Goal: Ask a question

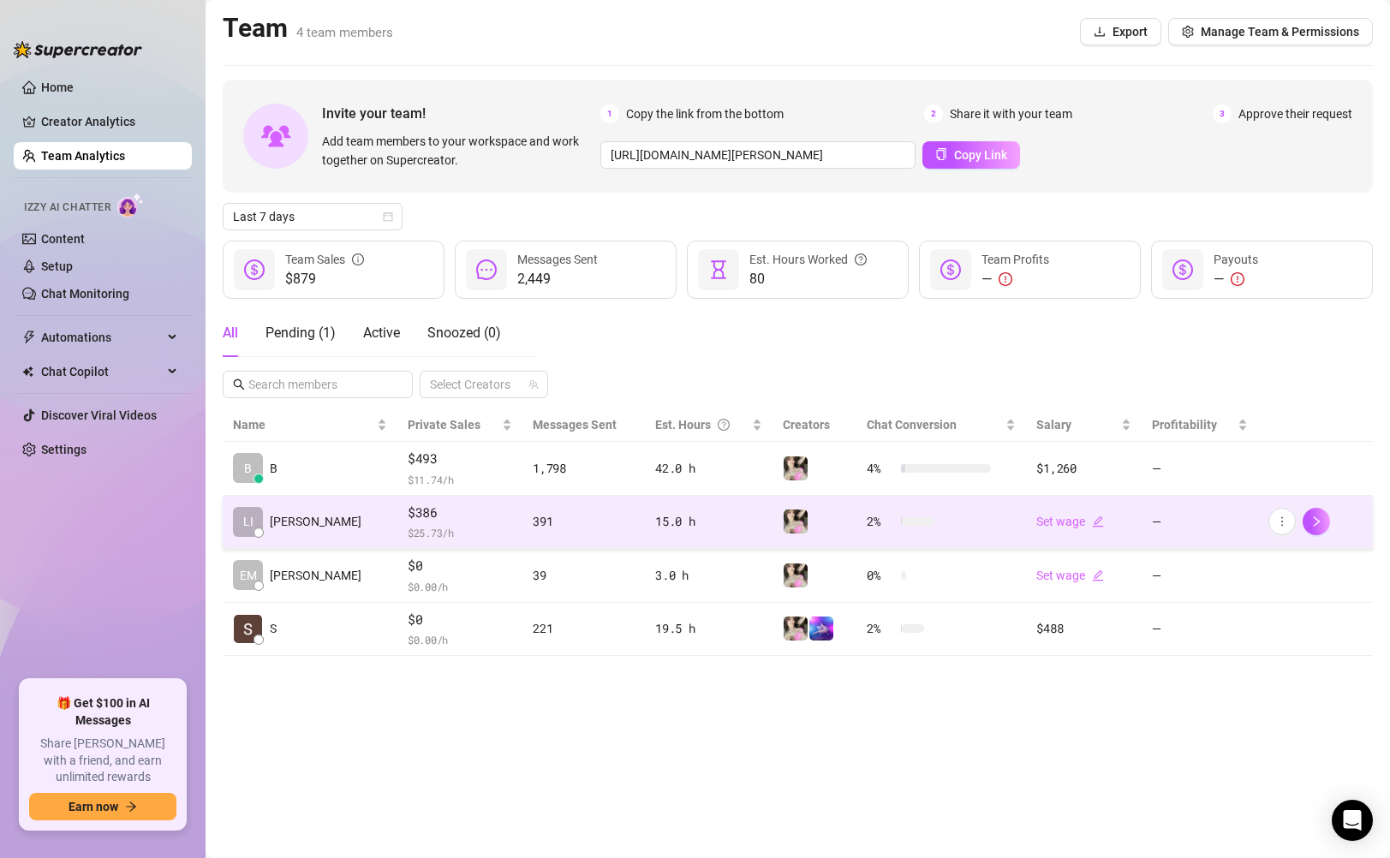
click at [437, 523] on div "$386 $ 25.73 /h" at bounding box center [460, 522] width 104 height 39
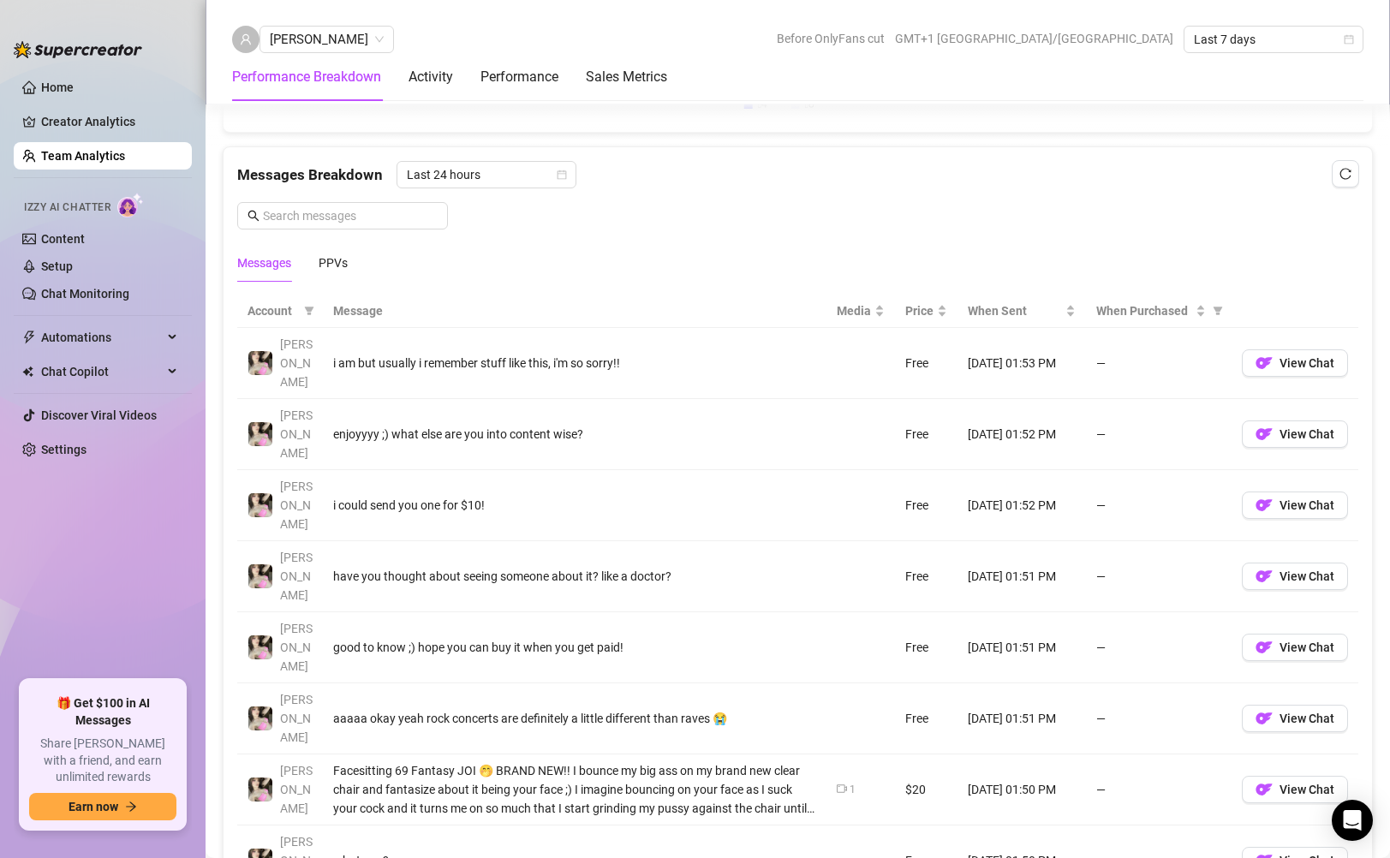
scroll to position [1191, 0]
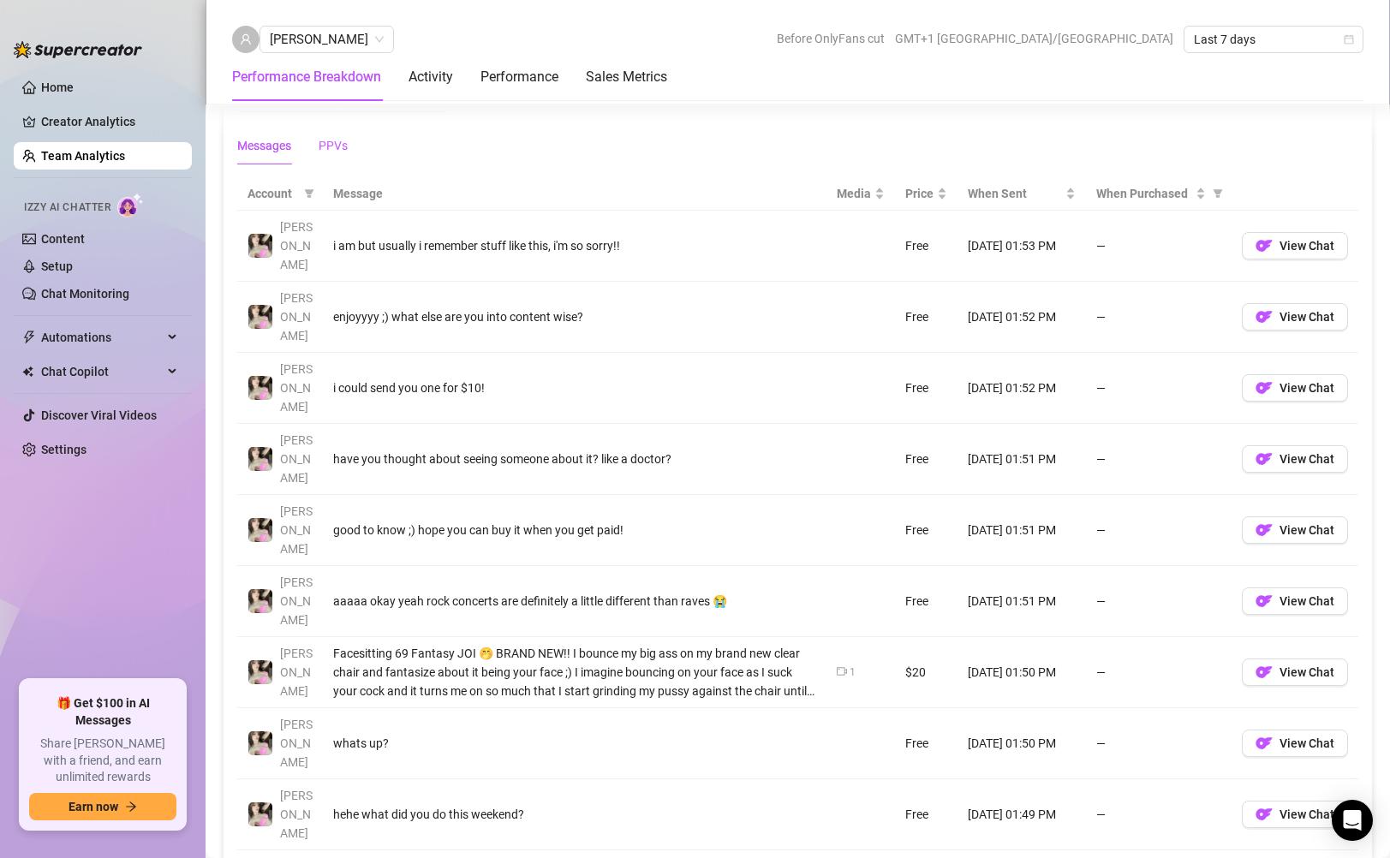
click at [334, 137] on div "PPVs" at bounding box center [333, 145] width 29 height 19
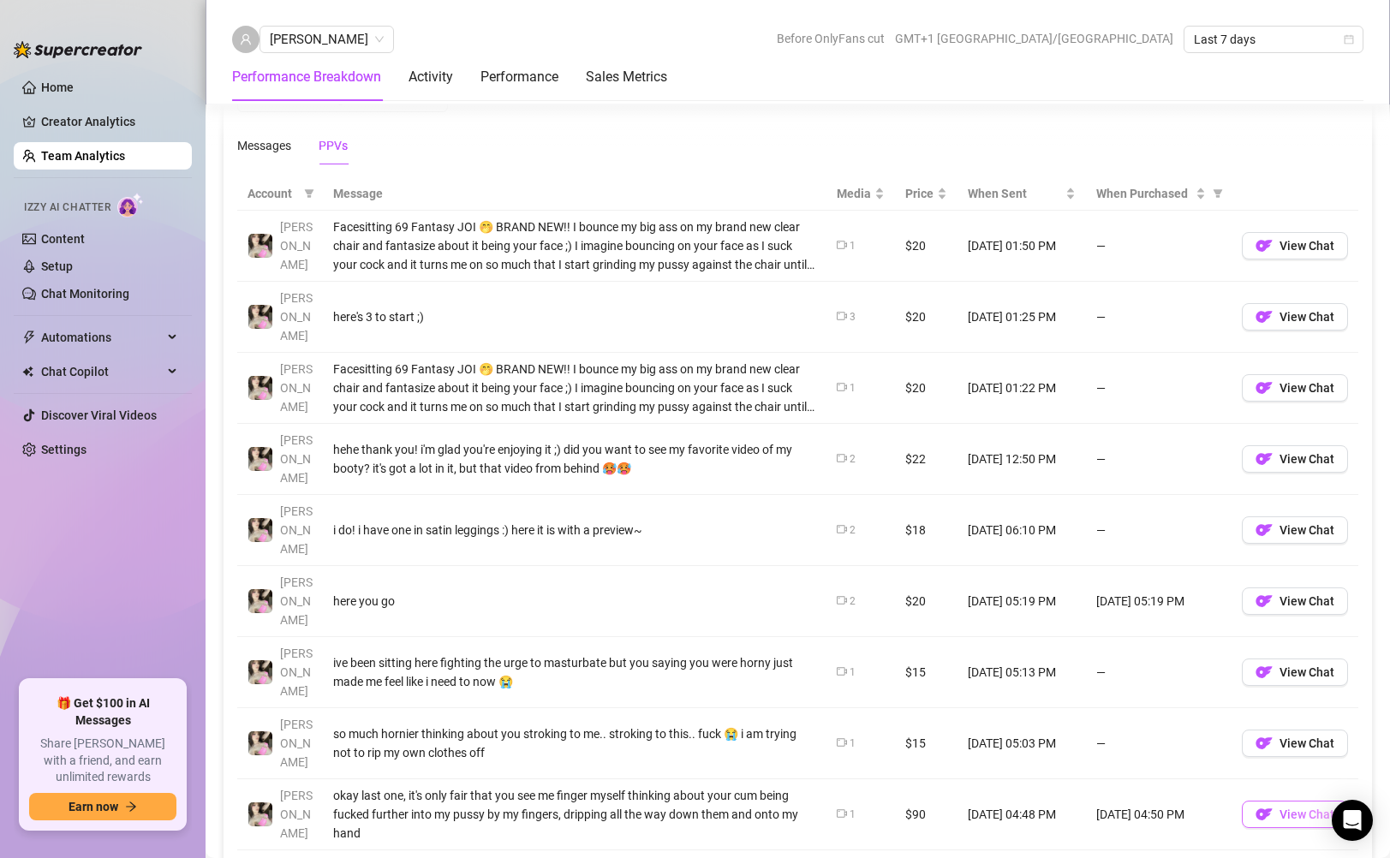
click at [1287, 808] on span "View Chat" at bounding box center [1307, 815] width 55 height 14
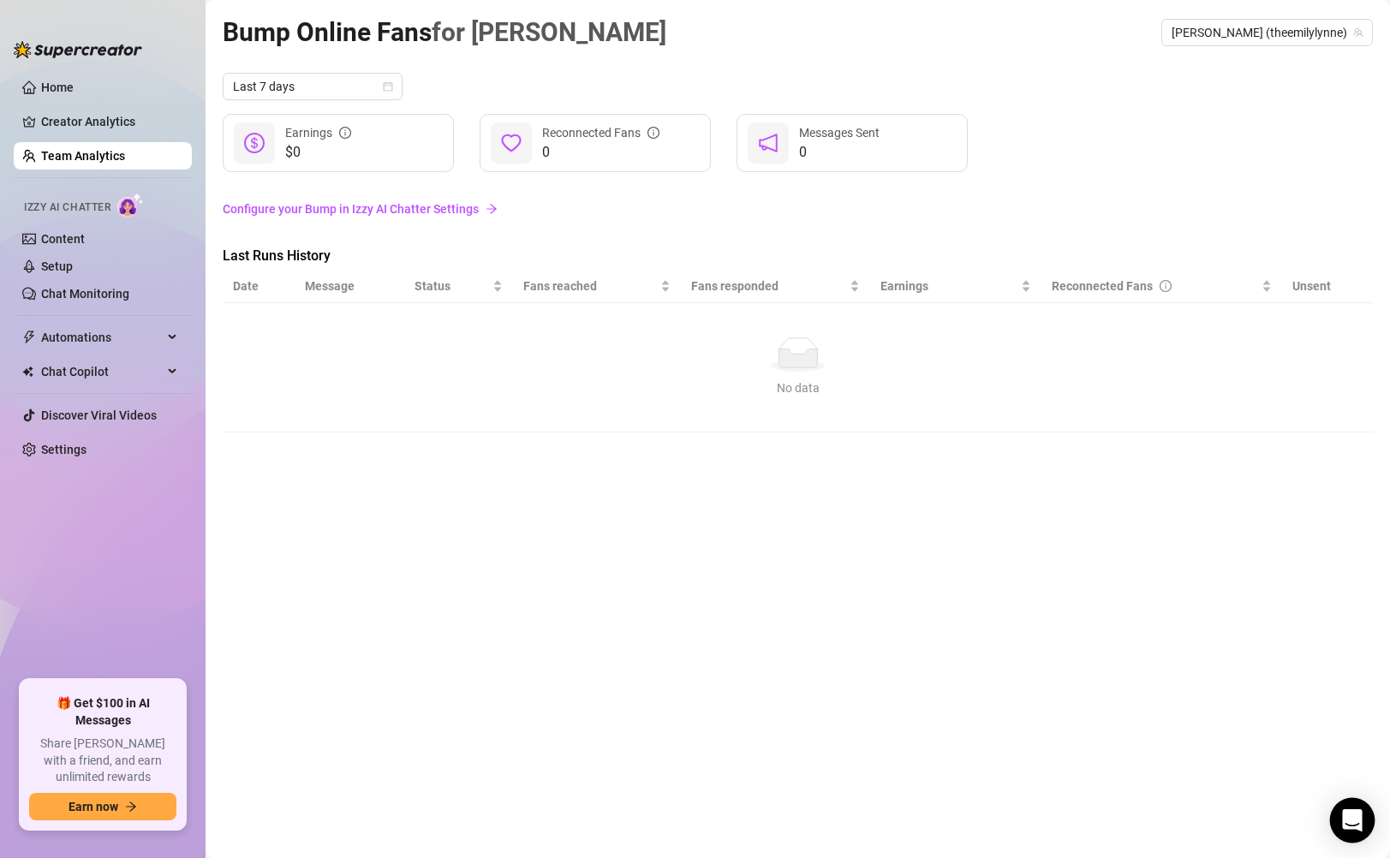
click at [1349, 825] on icon "Open Intercom Messenger" at bounding box center [1352, 820] width 22 height 22
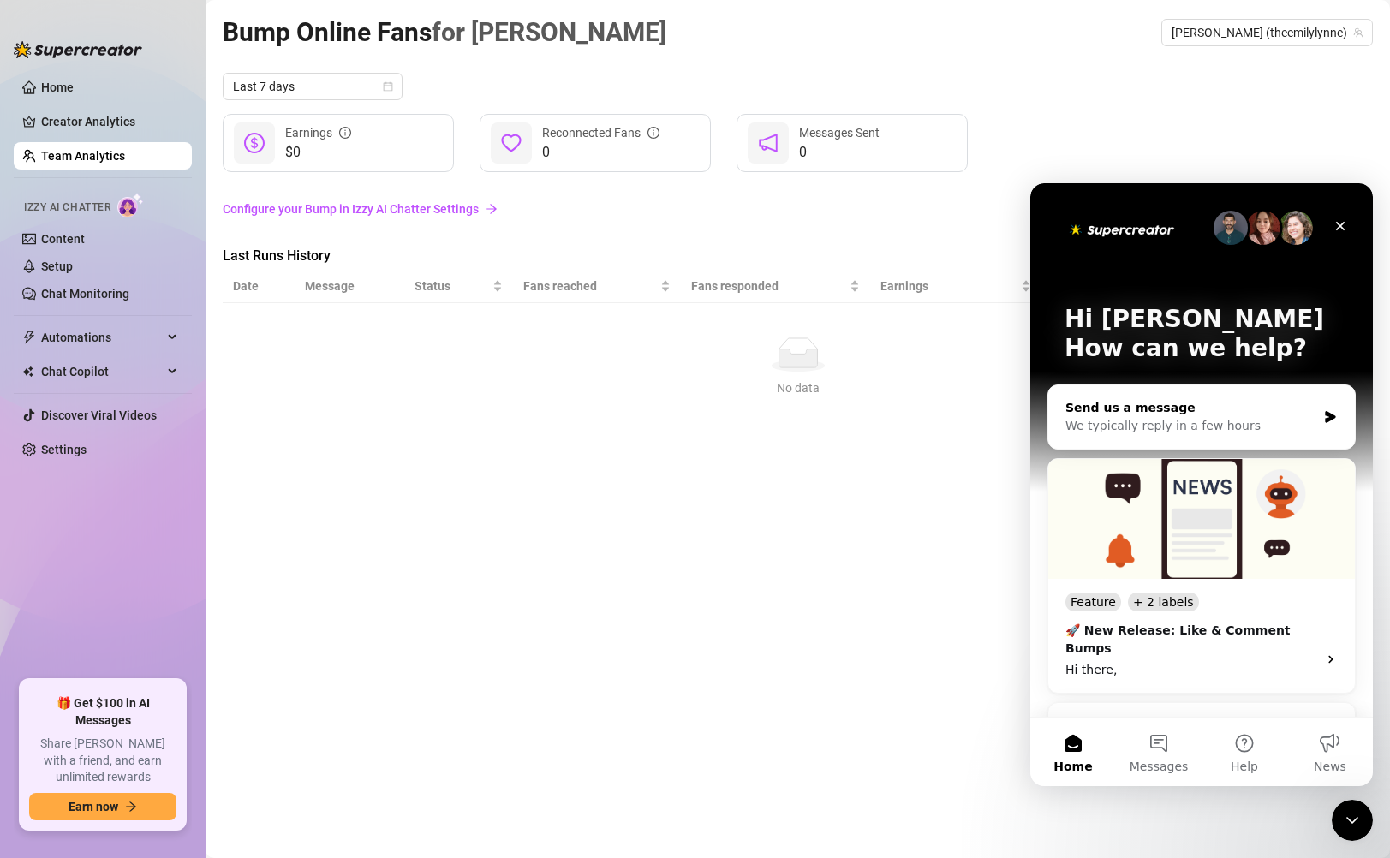
click at [1160, 409] on div "Send us a message" at bounding box center [1190, 408] width 251 height 18
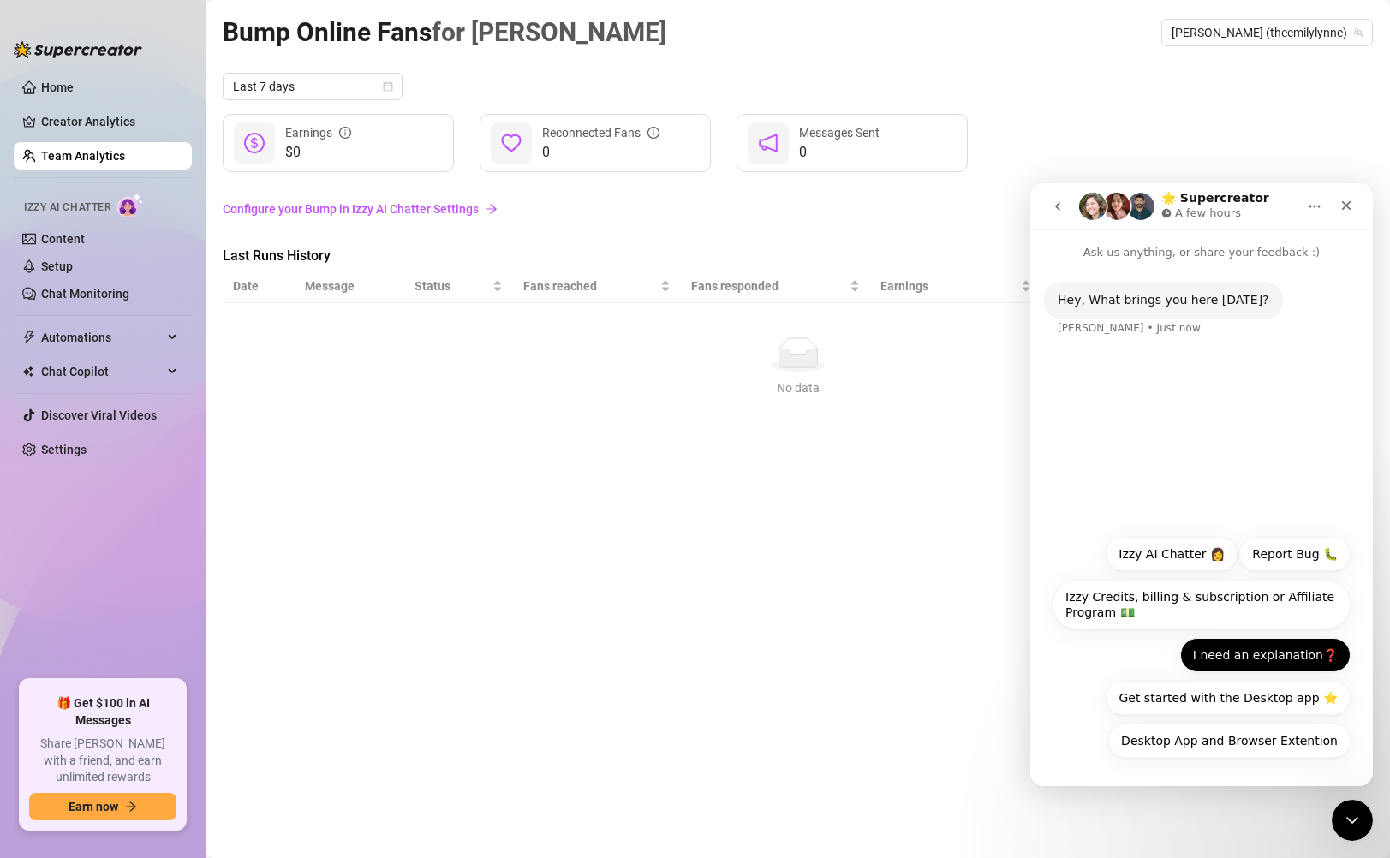
click at [1246, 654] on button "I need an explanation❓" at bounding box center [1265, 655] width 170 height 34
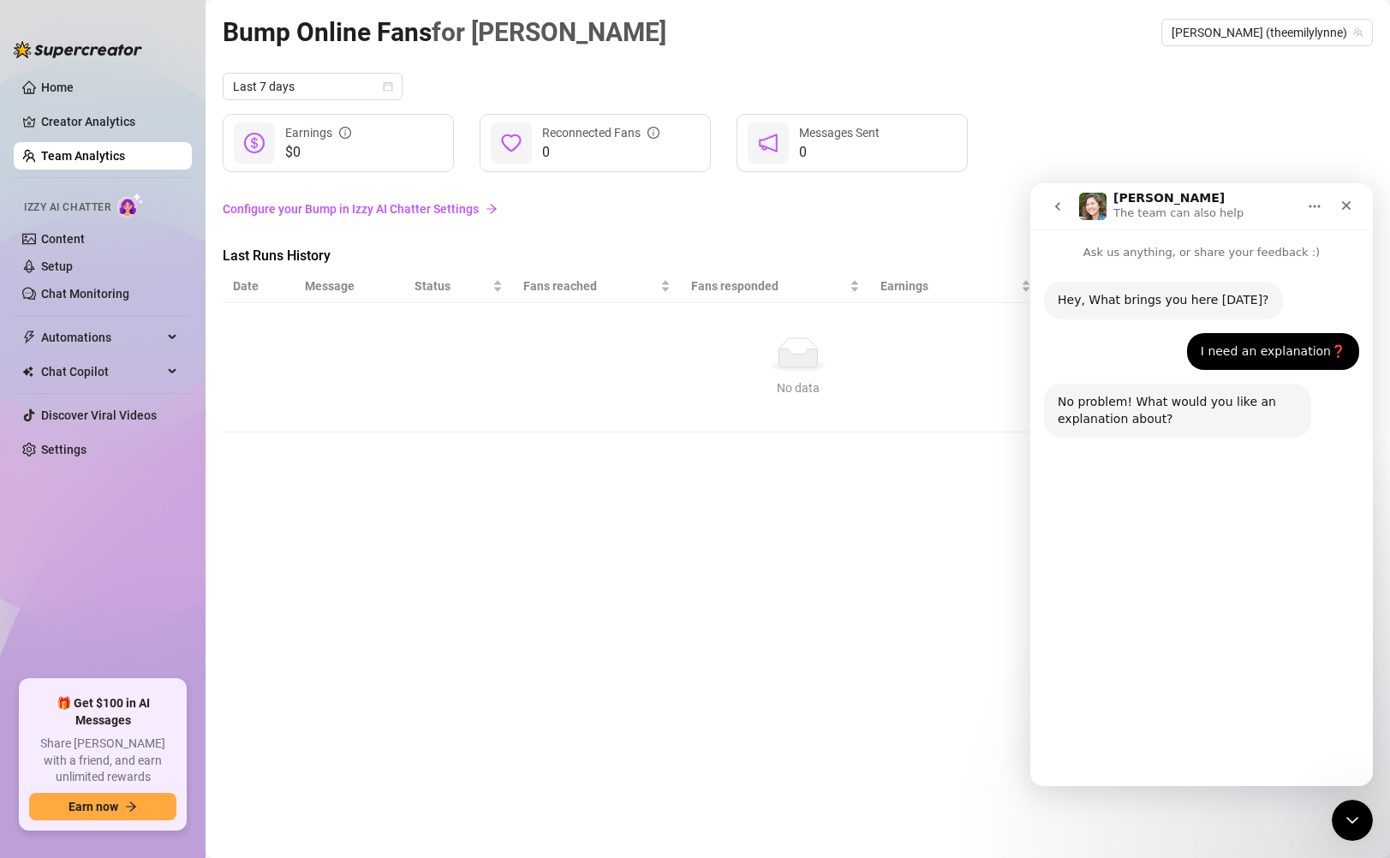
scroll to position [3, 0]
